Goal: Check status: Check status

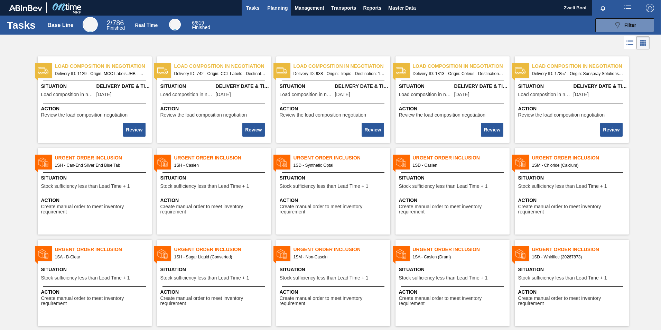
click at [280, 9] on span "Planning" at bounding box center [277, 8] width 20 height 8
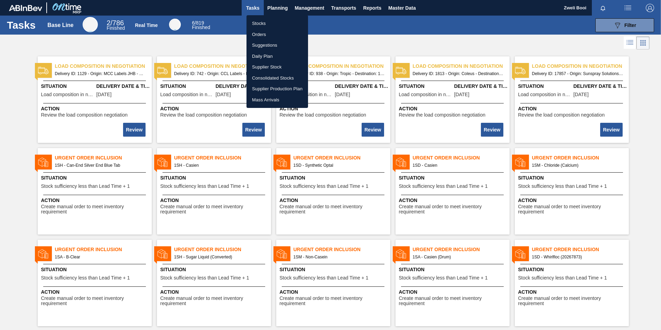
click at [263, 25] on li "Stocks" at bounding box center [277, 23] width 62 height 11
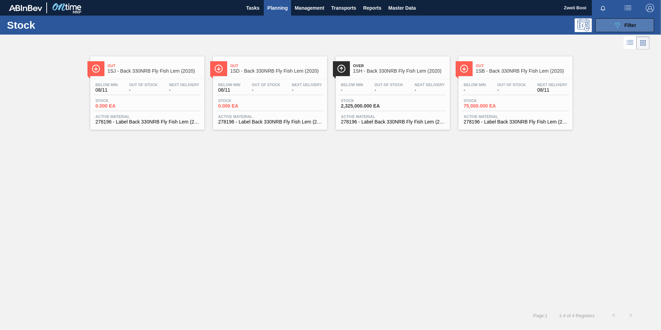
click at [629, 26] on span "Filter" at bounding box center [630, 25] width 12 height 6
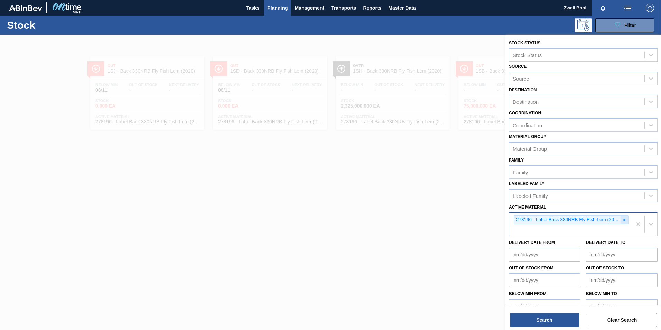
click at [623, 220] on icon at bounding box center [624, 219] width 2 height 2
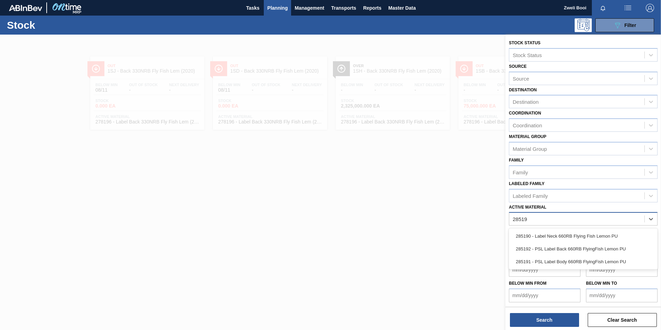
type Material "28519"
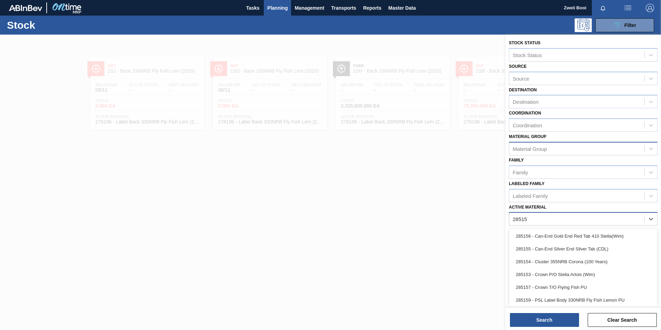
type Material "285159"
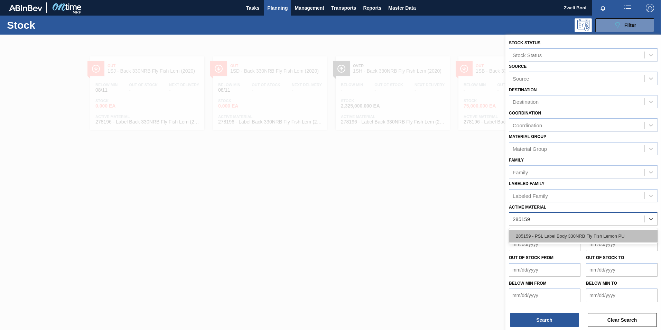
click at [585, 234] on div "285159 - PSL Label Body 330NRB Fly Fish Lemon PU" at bounding box center [583, 236] width 149 height 13
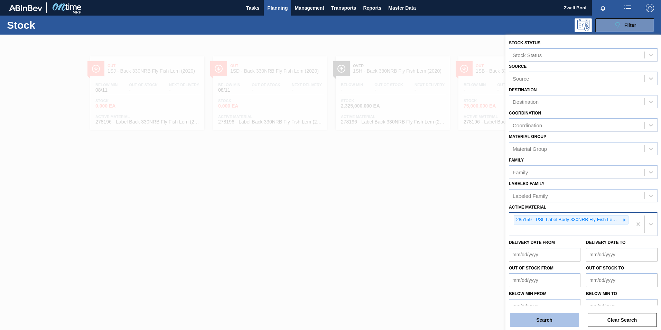
click at [558, 317] on button "Search" at bounding box center [544, 320] width 69 height 14
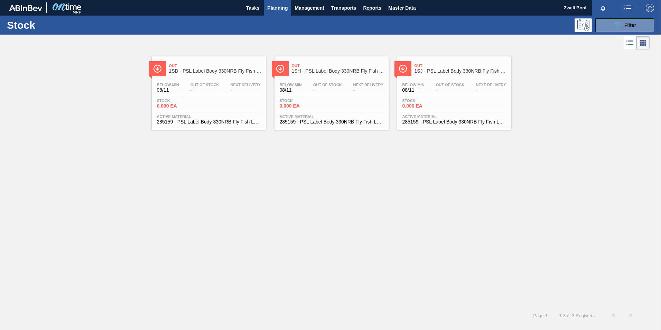
drag, startPoint x: 225, startPoint y: 83, endPoint x: 325, endPoint y: 90, distance: 100.8
click at [225, 83] on div "Below Min 08/11 Out Of Stock - Next Delivery -" at bounding box center [208, 89] width 107 height 12
click at [625, 21] on div "089F7B8B-B2A5-4AFE-B5C0-19BA573D28AC Filter" at bounding box center [624, 25] width 23 height 8
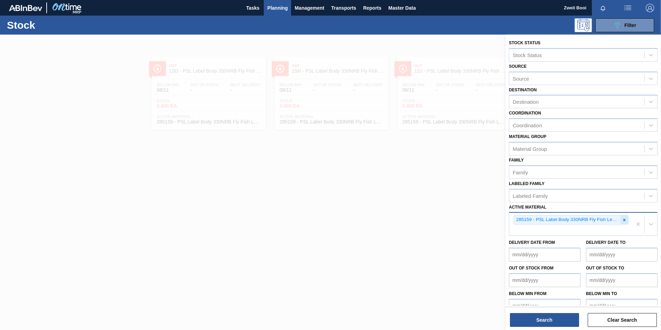
click at [624, 220] on icon at bounding box center [624, 219] width 5 height 5
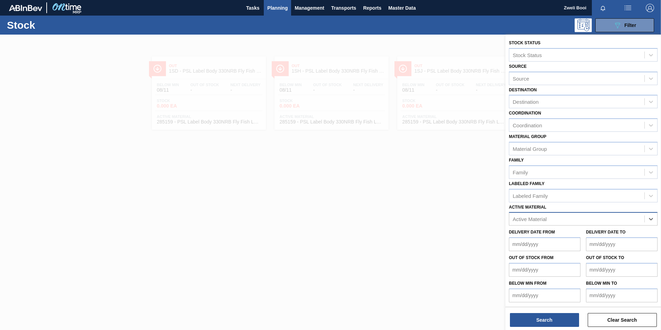
click at [438, 236] on div at bounding box center [330, 200] width 661 height 330
